Goal: Information Seeking & Learning: Understand process/instructions

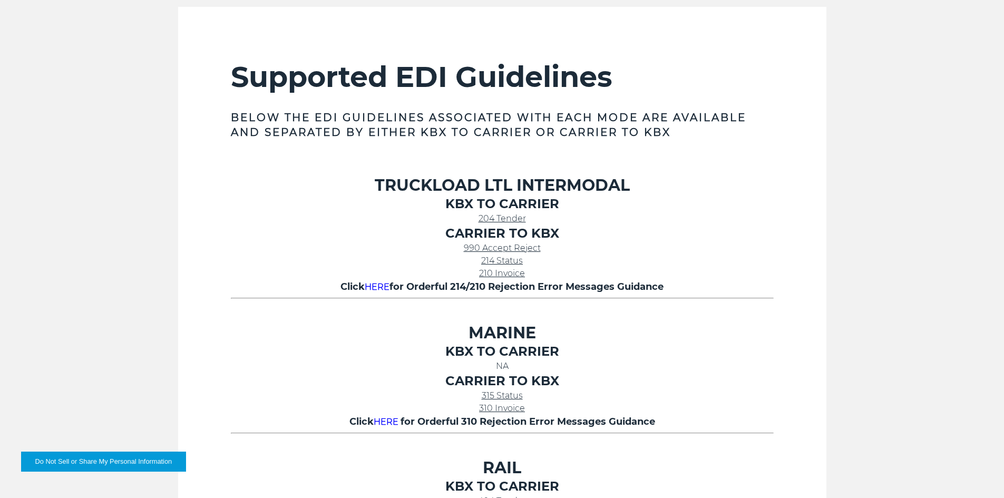
scroll to position [369, 0]
click at [494, 221] on span "204 Tender" at bounding box center [502, 218] width 47 height 10
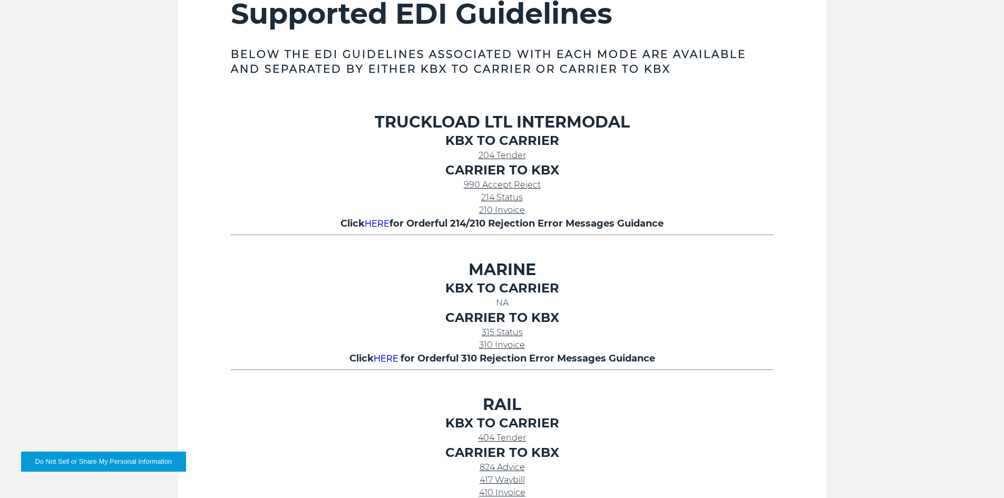
scroll to position [422, 0]
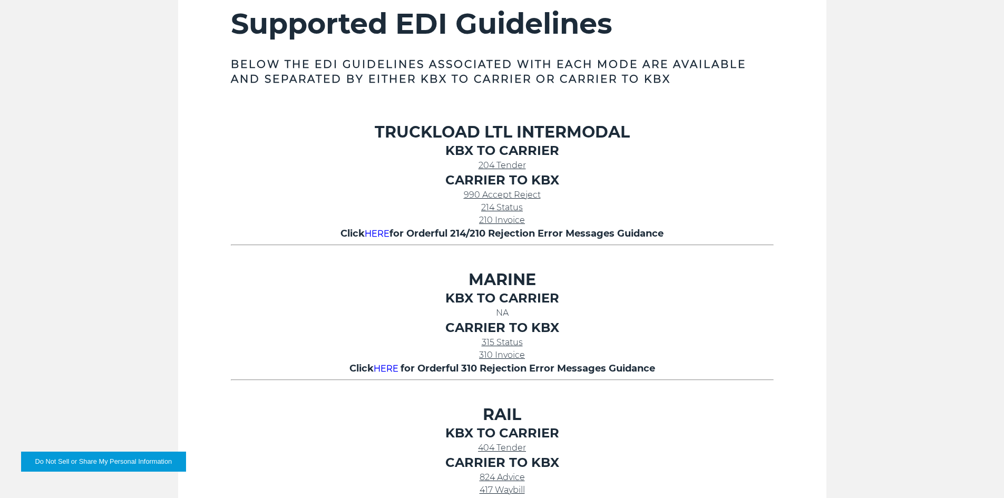
click at [481, 192] on link "990 Accept Reject" at bounding box center [502, 195] width 77 height 10
click at [492, 205] on span "214 Status" at bounding box center [502, 207] width 42 height 10
click at [491, 221] on span "210 Invoice" at bounding box center [502, 220] width 46 height 10
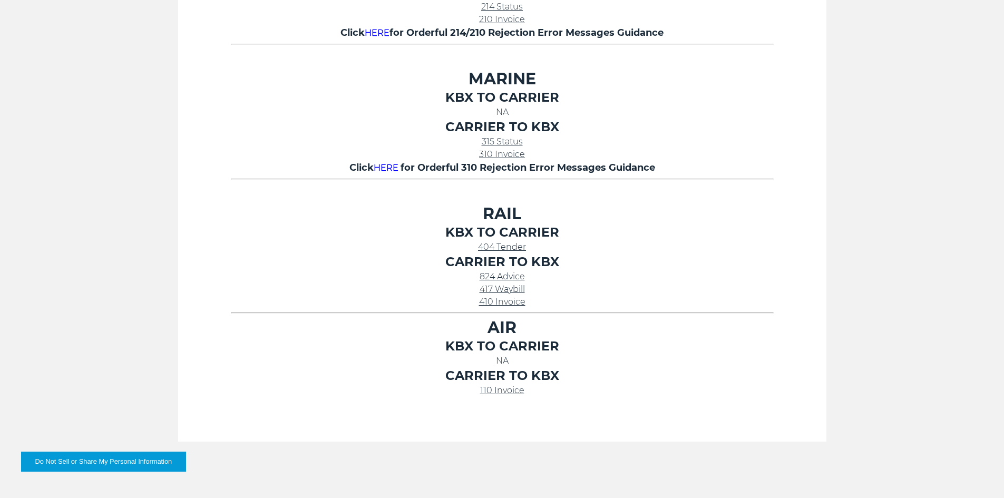
scroll to position [633, 0]
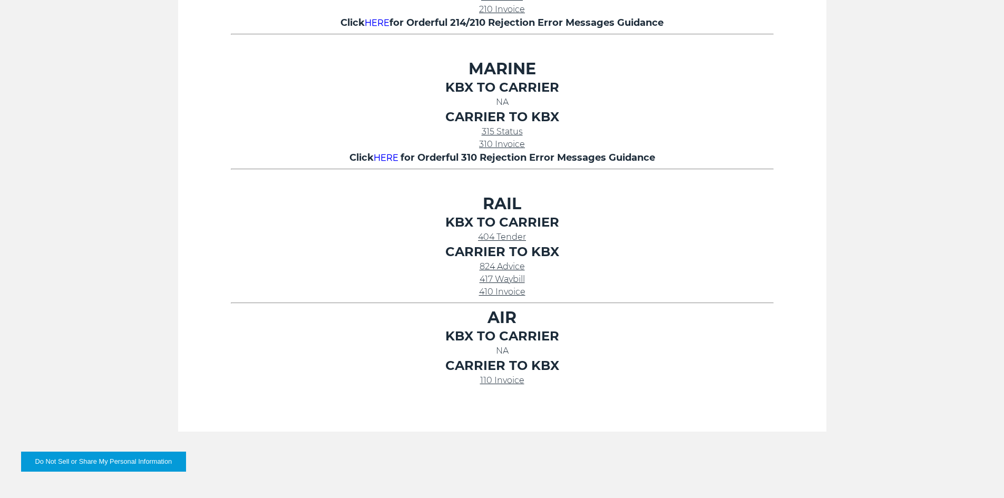
click at [500, 290] on span "410 Invoice" at bounding box center [502, 292] width 46 height 10
